Goal: Task Accomplishment & Management: Use online tool/utility

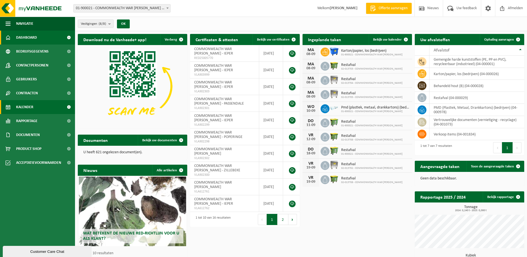
click at [26, 106] on span "Kalender" at bounding box center [24, 107] width 17 height 14
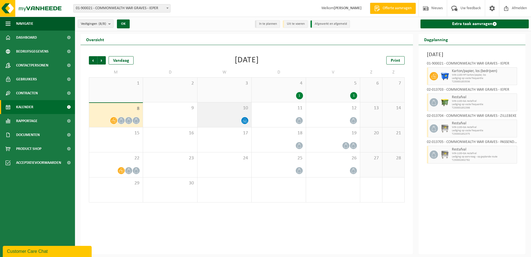
click at [206, 119] on div at bounding box center [224, 120] width 48 height 7
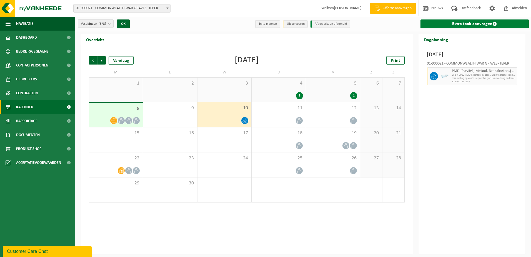
click at [454, 24] on link "Extra taak aanvragen" at bounding box center [474, 23] width 109 height 9
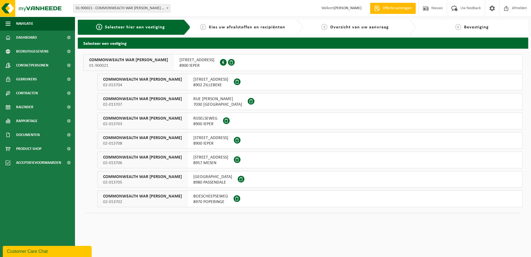
click at [193, 60] on span "ELVERDINGSESTRAAT 82" at bounding box center [196, 60] width 35 height 6
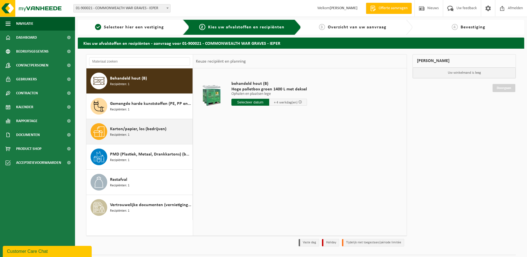
click at [147, 130] on span "Karton/papier, los (bedrijven)" at bounding box center [138, 128] width 56 height 7
